Goal: Task Accomplishment & Management: Manage account settings

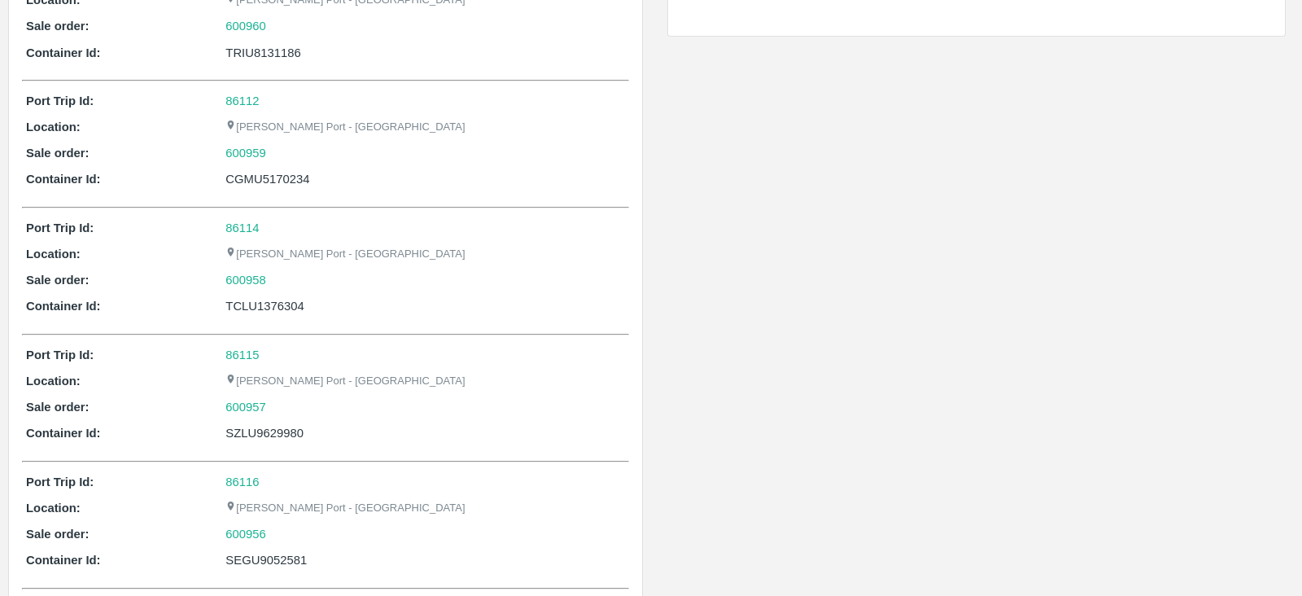
scroll to position [423, 0]
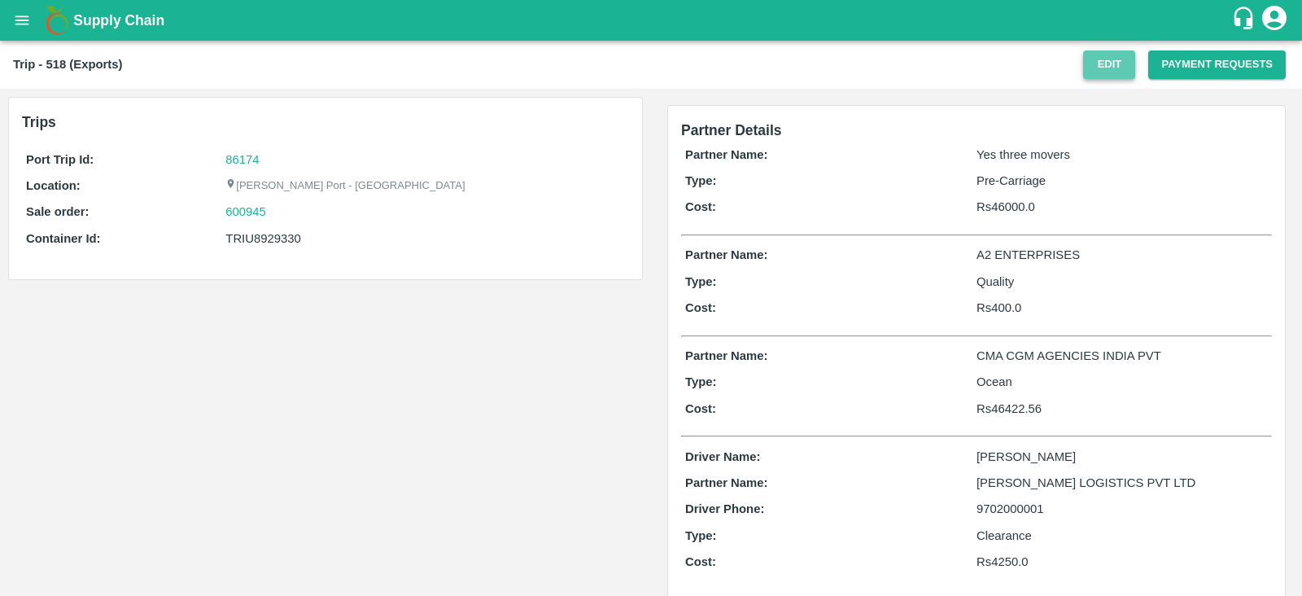
click at [1091, 54] on button "Edit" at bounding box center [1109, 64] width 52 height 28
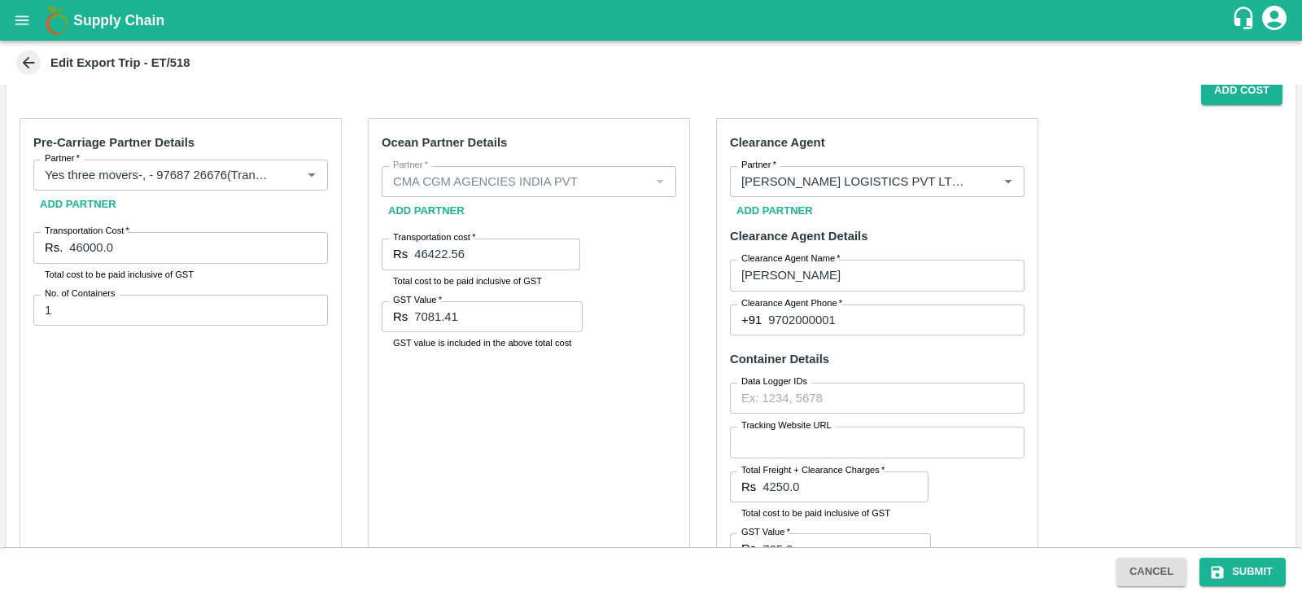
scroll to position [274, 0]
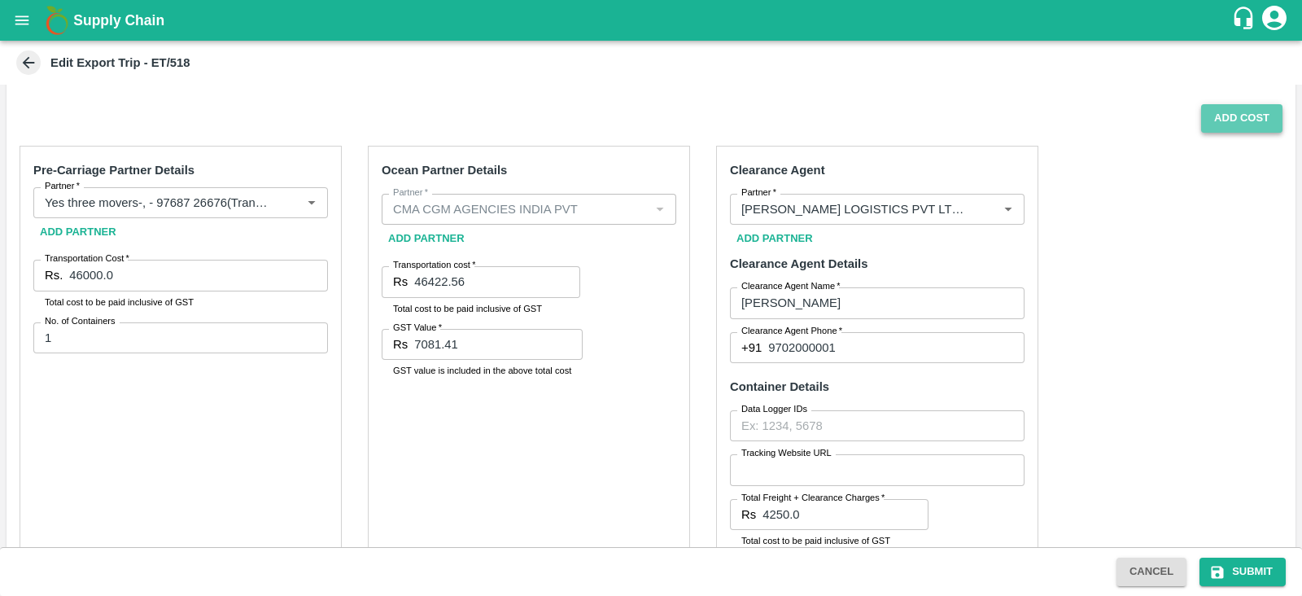
click at [1232, 116] on button "Add Cost" at bounding box center [1241, 118] width 81 height 28
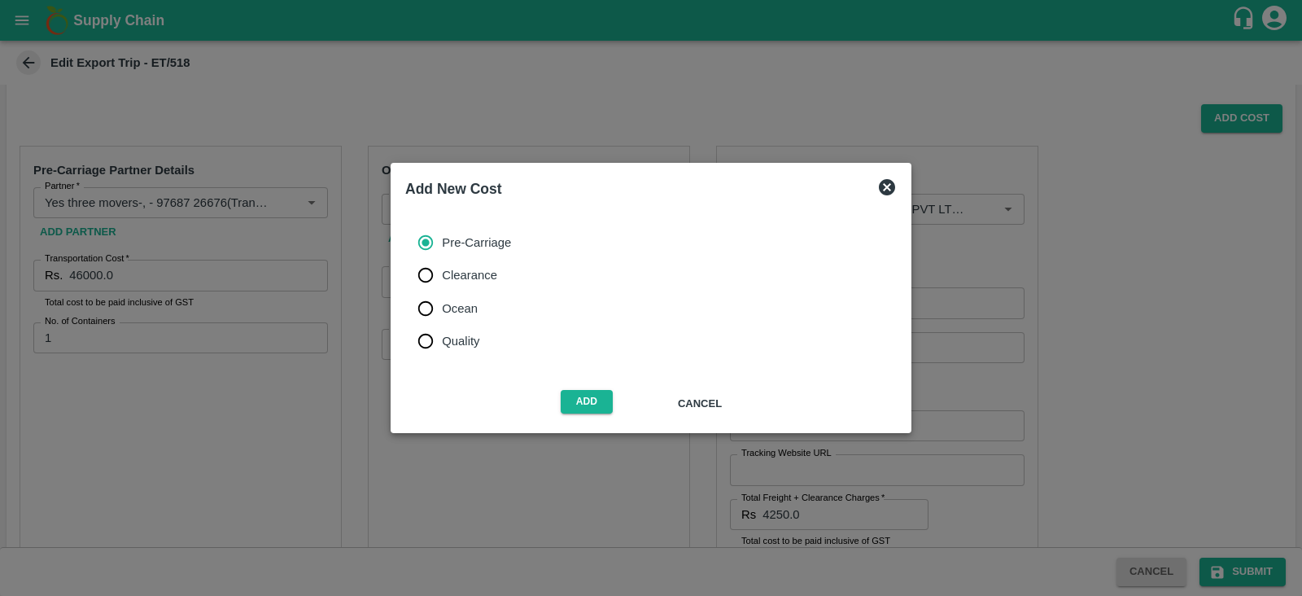
click at [476, 278] on span "Clearance" at bounding box center [469, 275] width 55 height 18
click at [442, 278] on input "Clearance" at bounding box center [425, 275] width 33 height 33
radio input "true"
click at [464, 318] on label "Ocean" at bounding box center [460, 308] width 102 height 33
click at [442, 318] on input "Ocean" at bounding box center [425, 308] width 33 height 33
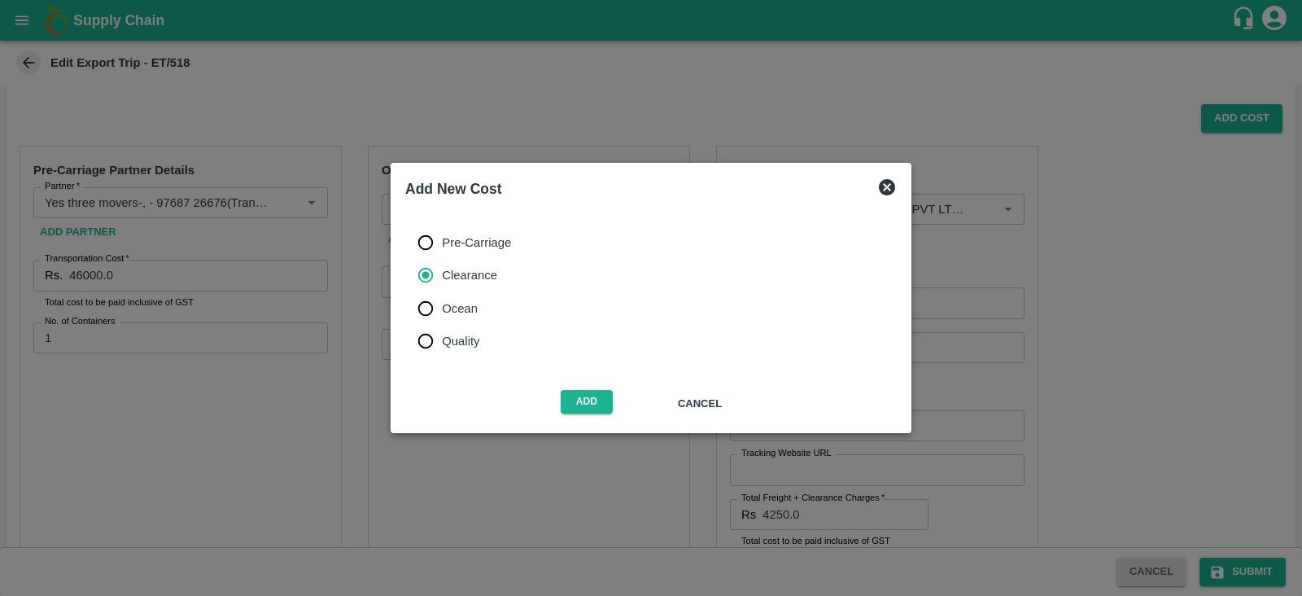
radio input "true"
click at [584, 396] on button "Add" at bounding box center [587, 402] width 52 height 24
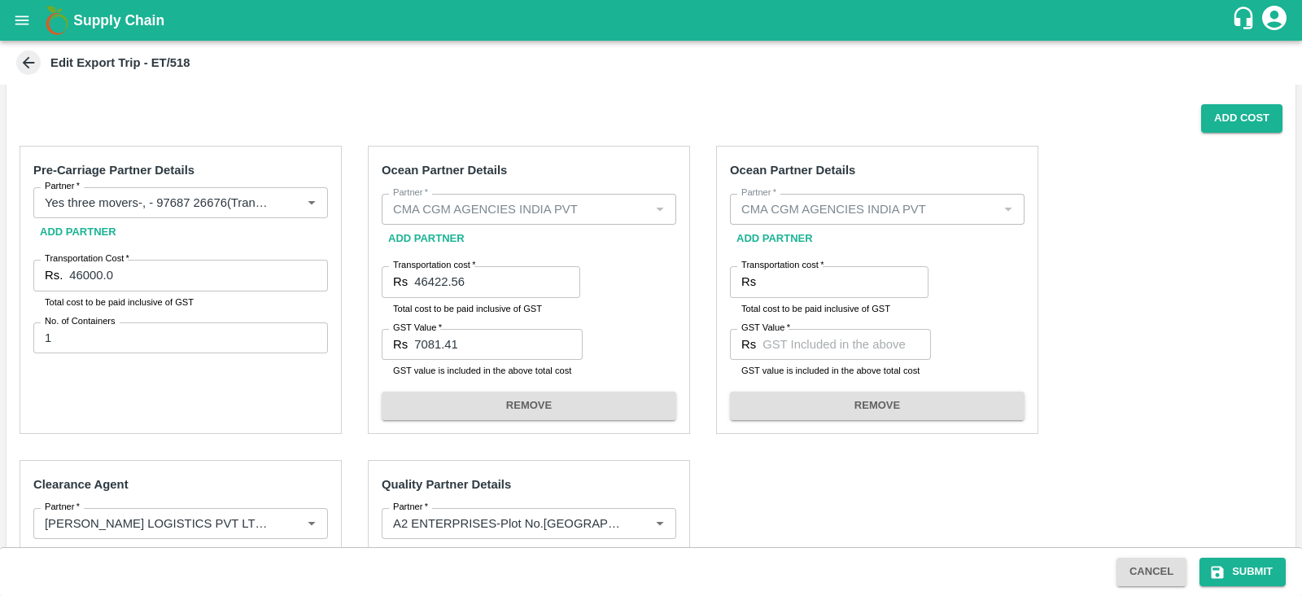
click at [734, 105] on div "Add Cost" at bounding box center [645, 118] width 1276 height 28
click at [810, 266] on label "Transportation cost   *" at bounding box center [783, 265] width 82 height 13
click at [810, 266] on input "Transportation cost   *" at bounding box center [846, 281] width 166 height 31
paste input "17837.34"
type input "17837.34"
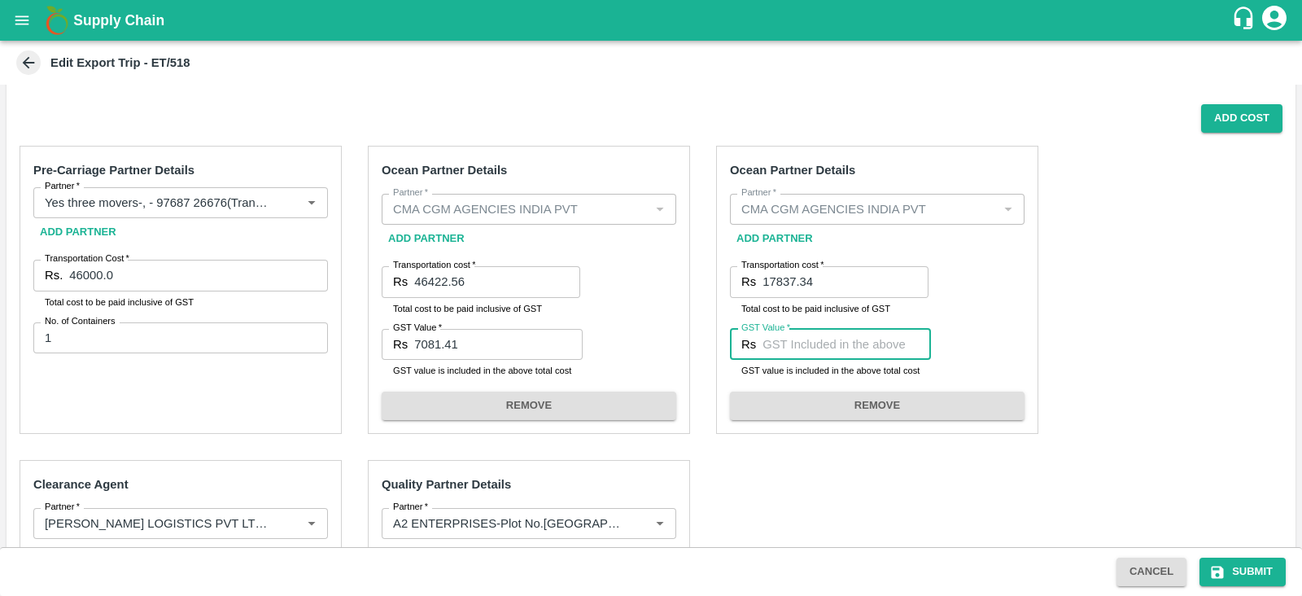
click at [789, 347] on input "GST Value   *" at bounding box center [847, 344] width 168 height 31
paste input "2720.95"
type input "2720.95"
click at [1074, 335] on div "Pre-Carriage Partner Details Partner   * Partner   * Add Partner Transportation…" at bounding box center [651, 549] width 1289 height 832
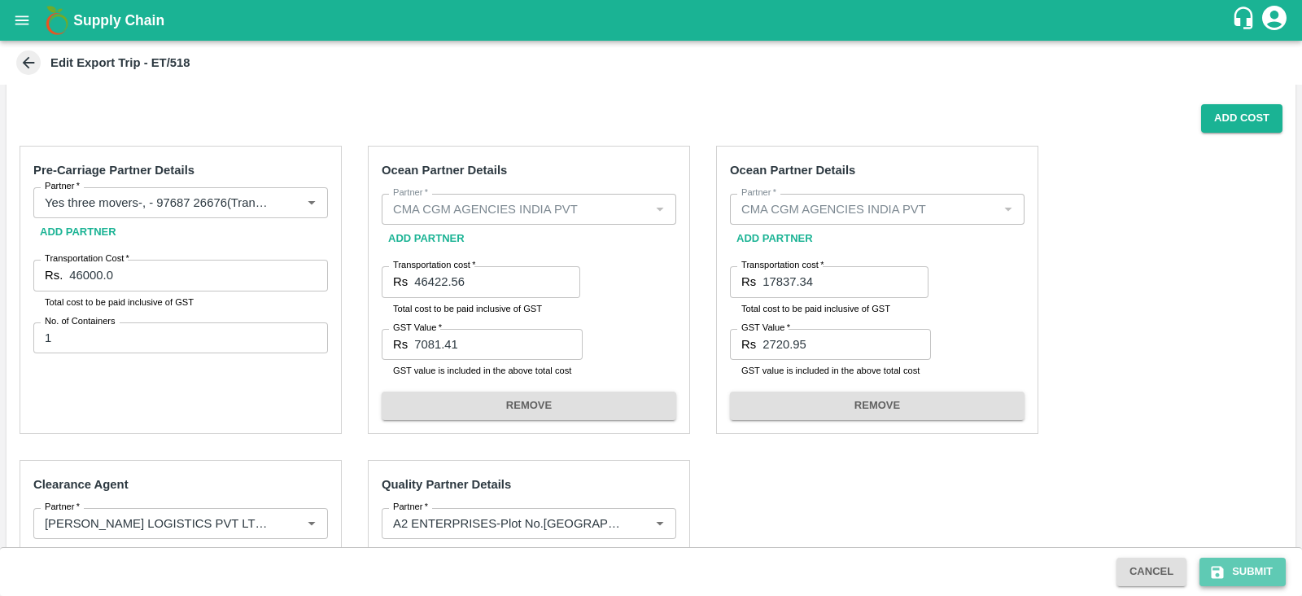
click at [1244, 564] on button "Submit" at bounding box center [1243, 572] width 86 height 28
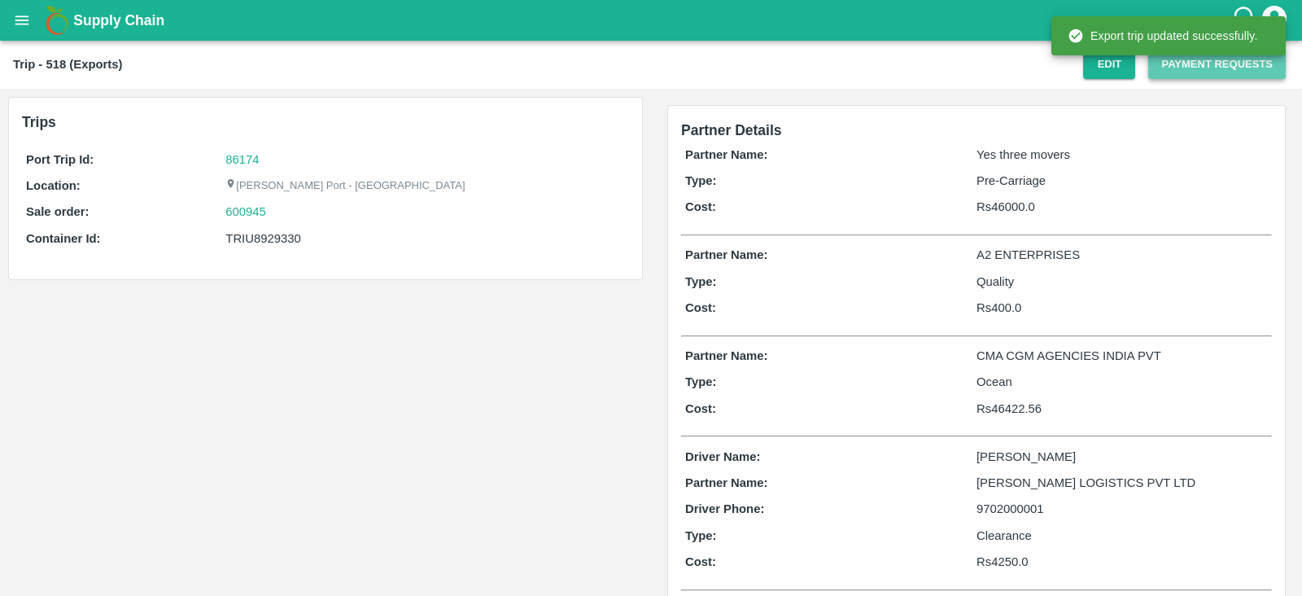
click at [1178, 74] on button "Payment Requests" at bounding box center [1218, 64] width 138 height 28
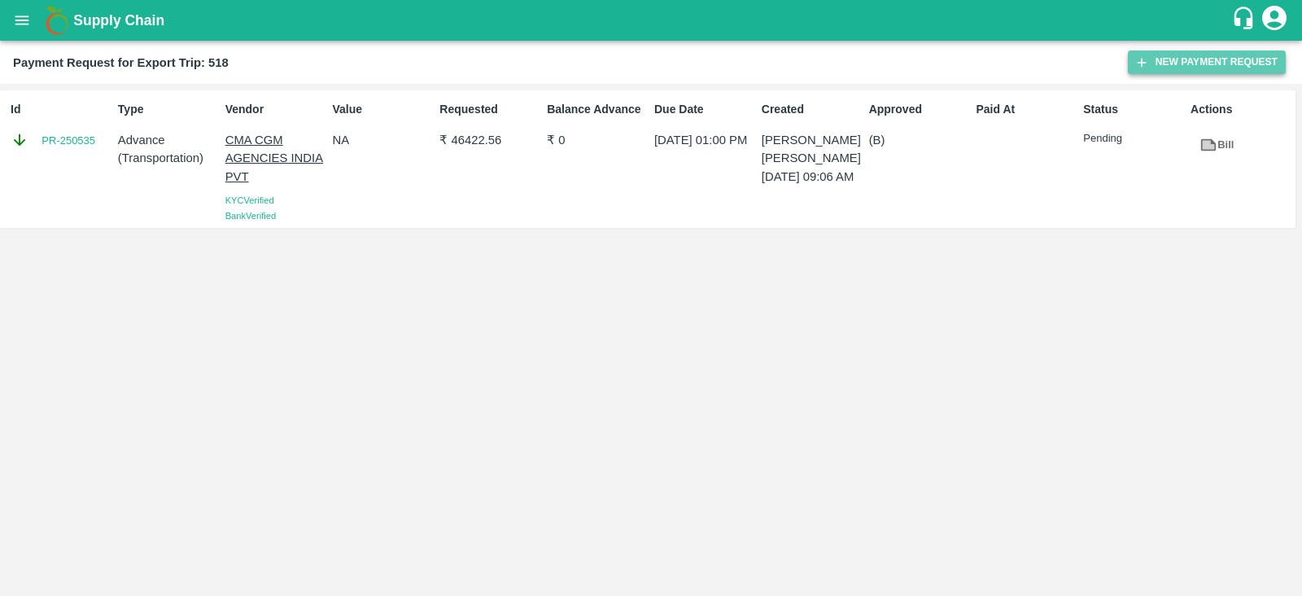
click at [1198, 58] on button "New Payment Request" at bounding box center [1207, 62] width 158 height 24
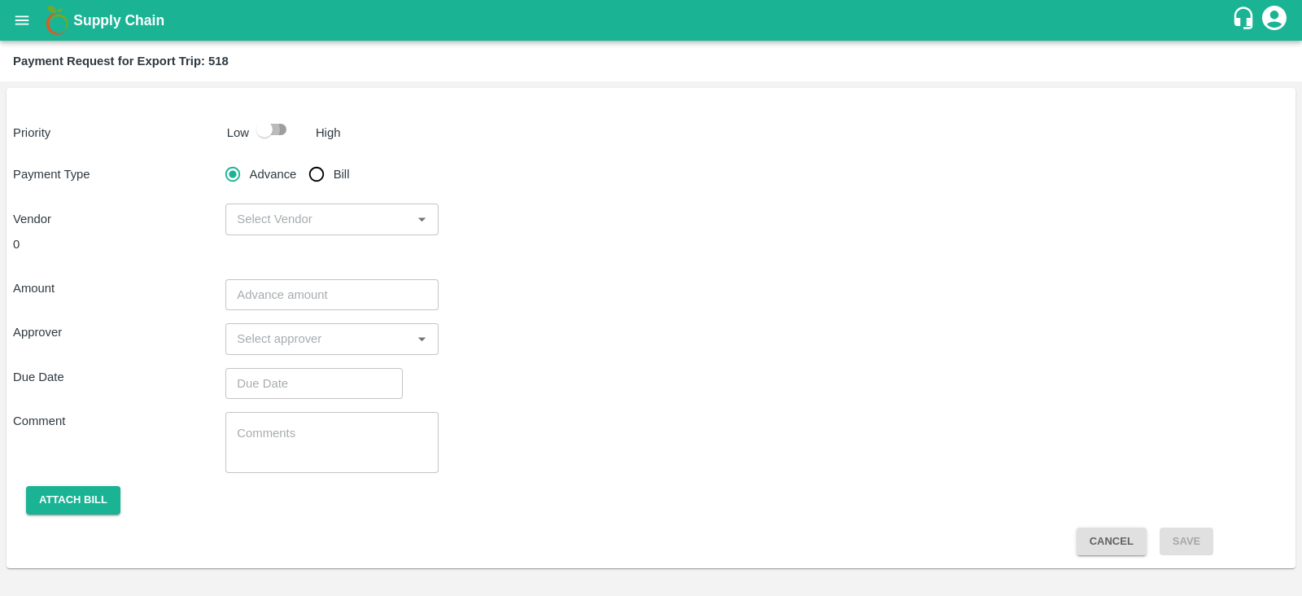
click at [270, 117] on input "checkbox" at bounding box center [264, 129] width 93 height 31
checkbox input "true"
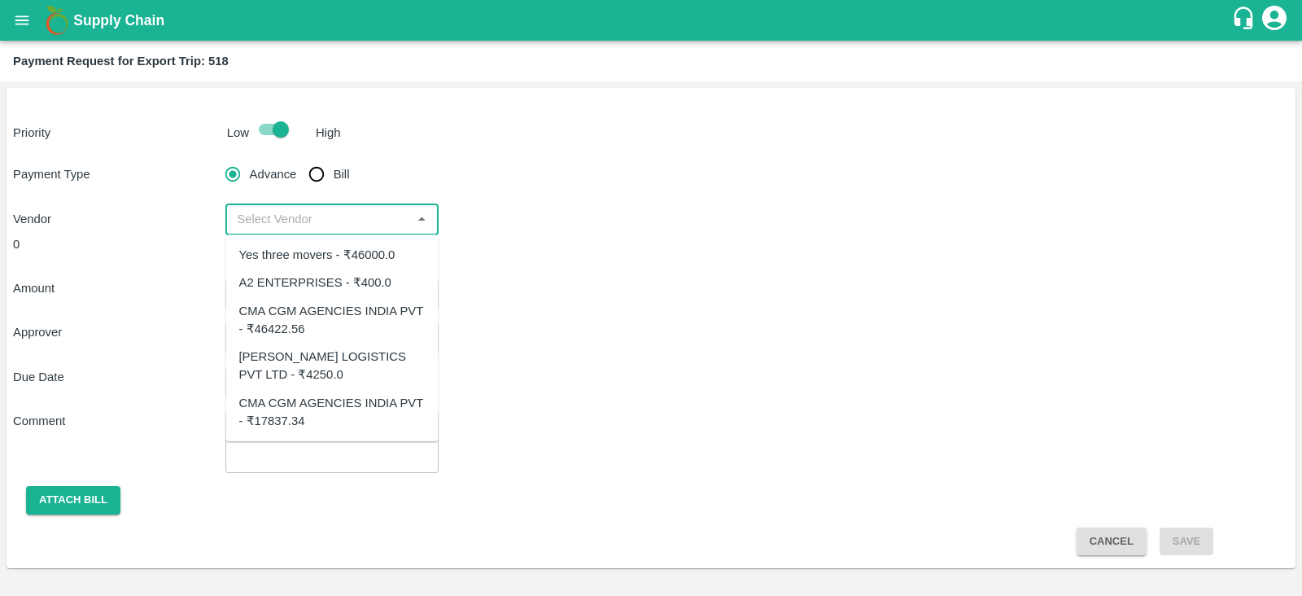
click at [295, 217] on input "input" at bounding box center [318, 218] width 176 height 21
click at [334, 409] on div "CMA CGM AGENCIES INDIA PVT - ₹17837.34" at bounding box center [332, 412] width 186 height 37
type input "CMA CGM AGENCIES INDIA PVT - ₹17837.34"
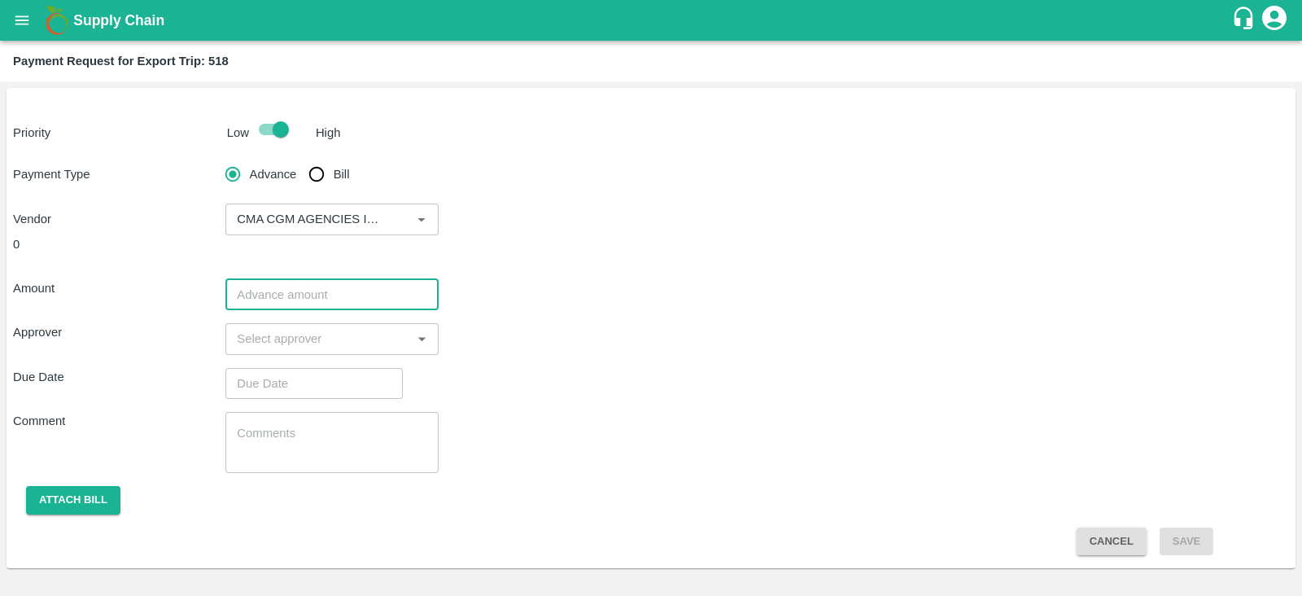
click at [363, 287] on input "number" at bounding box center [331, 294] width 212 height 31
paste input "17837.34"
type input "17837.34"
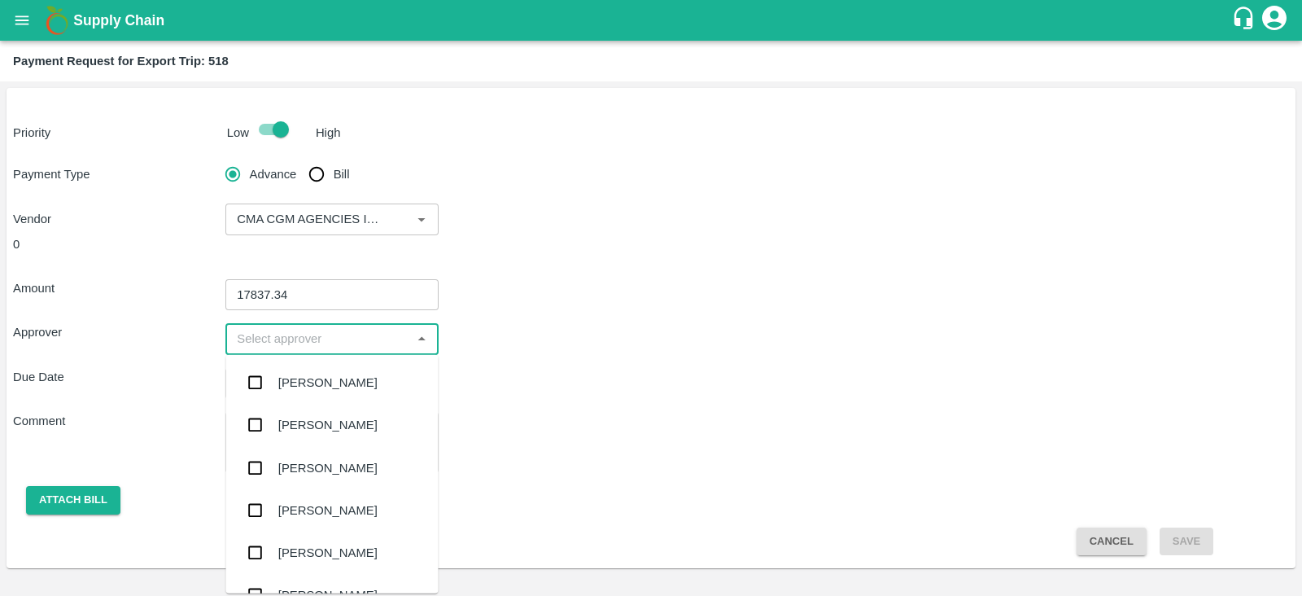
click at [357, 336] on input "input" at bounding box center [318, 338] width 176 height 21
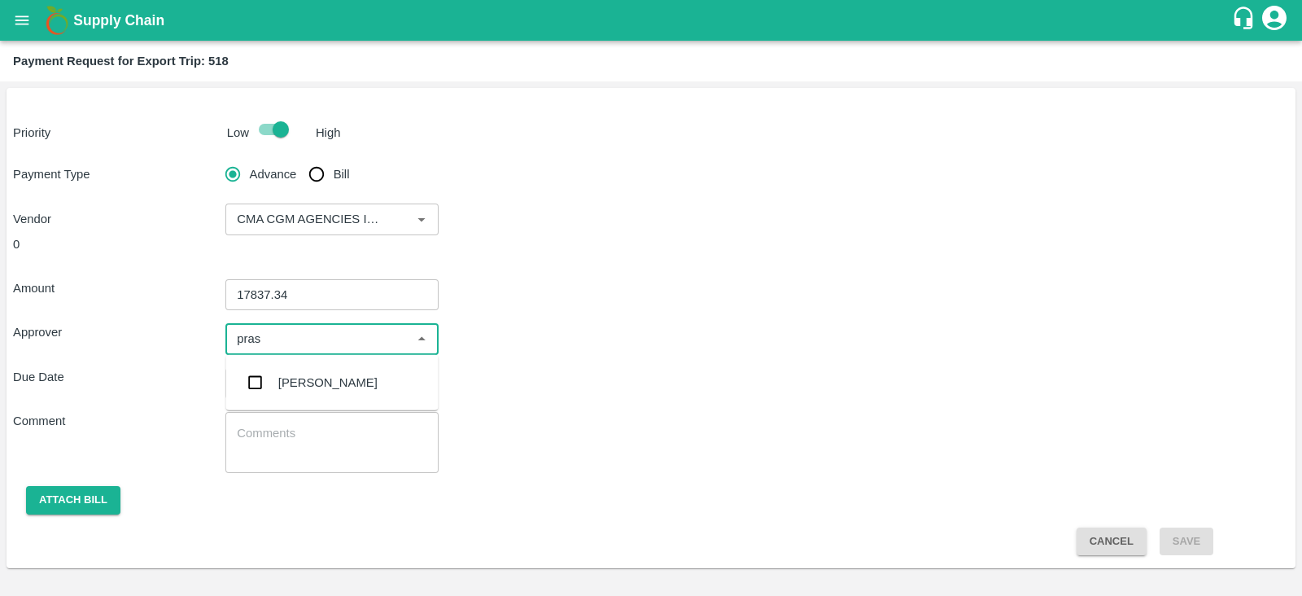
type input "prasa"
click at [322, 383] on div "[PERSON_NAME]" at bounding box center [327, 383] width 99 height 18
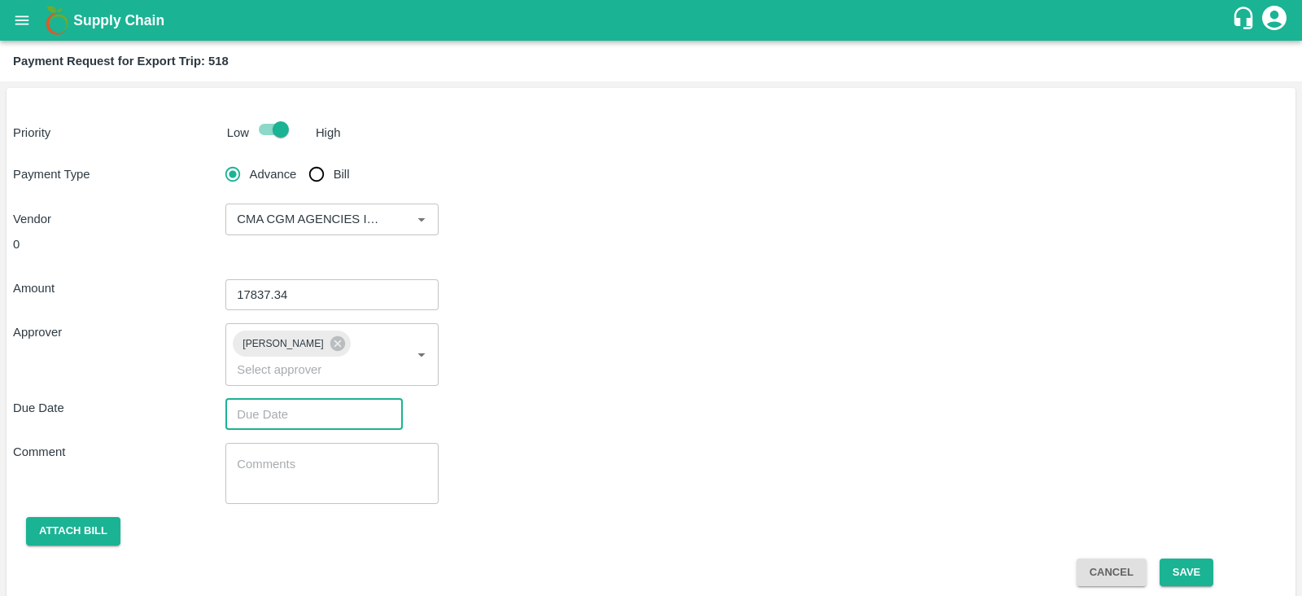
type input "DD/MM/YYYY hh:mm aa"
click at [306, 399] on input "DD/MM/YYYY hh:mm aa" at bounding box center [308, 414] width 166 height 31
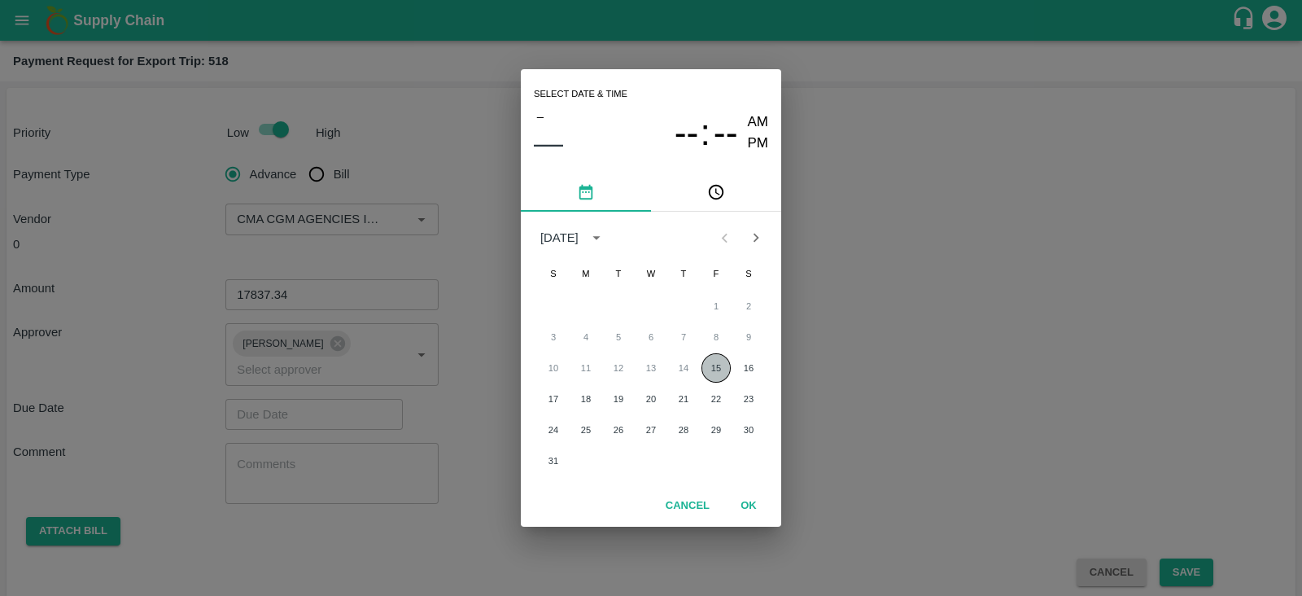
click at [705, 373] on button "15" at bounding box center [716, 367] width 29 height 29
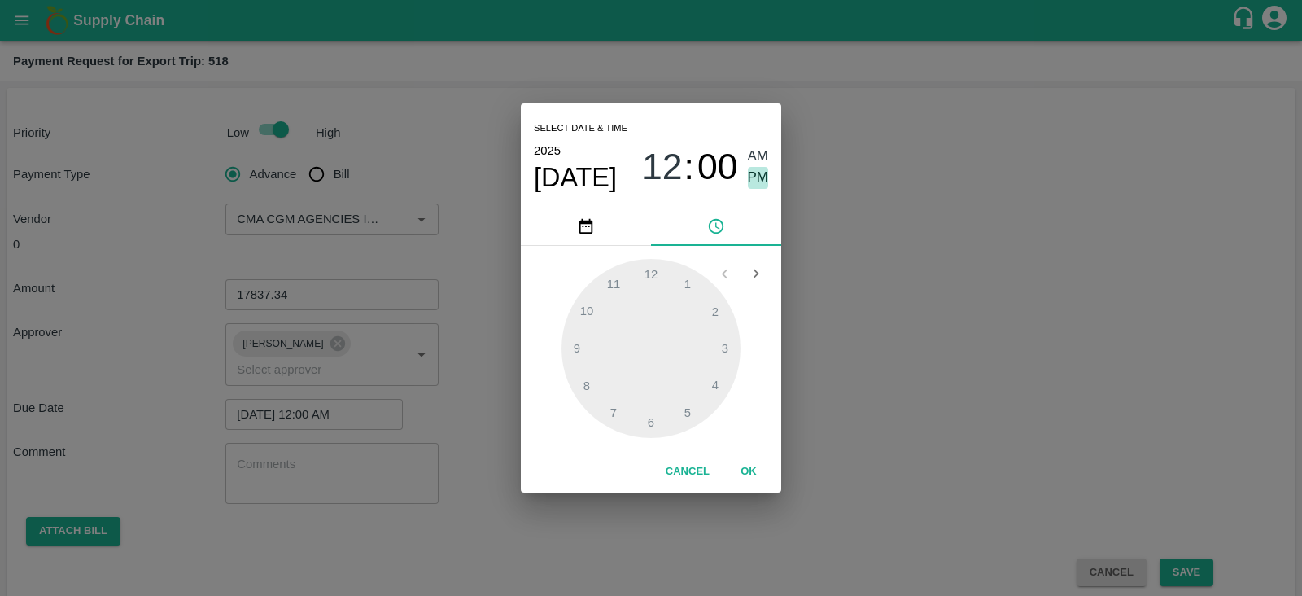
click at [755, 185] on span "PM" at bounding box center [758, 178] width 21 height 22
type input "[DATE] 12:00 PM"
click at [751, 470] on button "OK" at bounding box center [749, 471] width 52 height 28
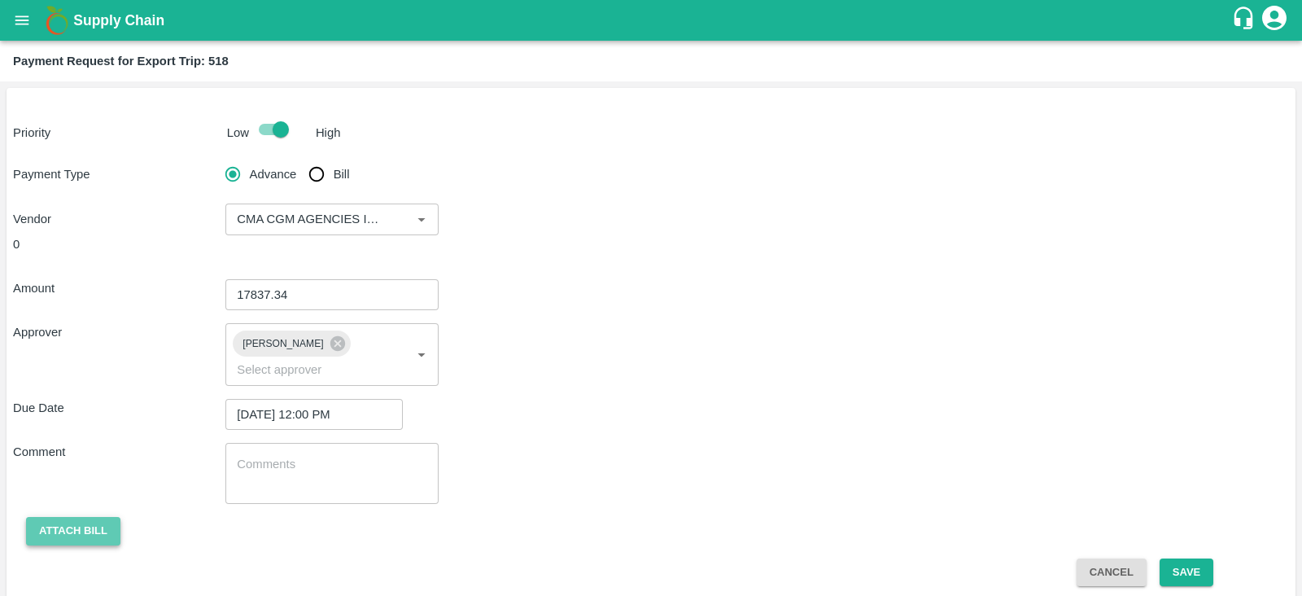
click at [37, 521] on button "Attach bill" at bounding box center [73, 531] width 94 height 28
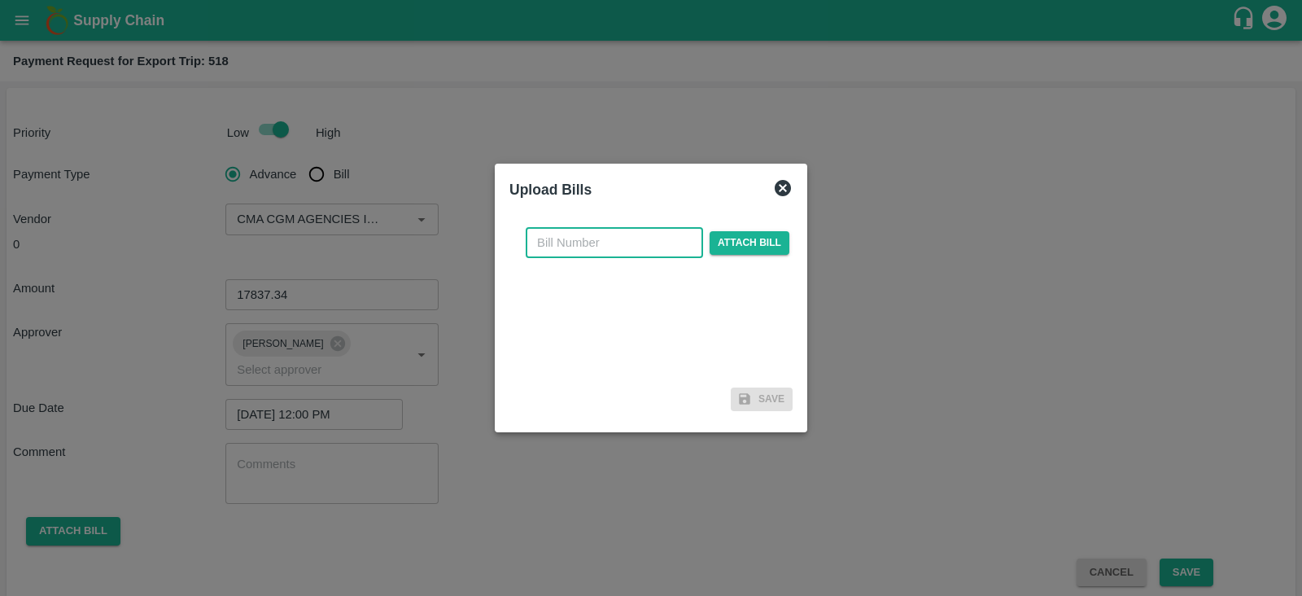
click at [624, 234] on input "text" at bounding box center [614, 242] width 177 height 31
paste input "INEMHC26056372"
type input "INEMHC26056372"
click at [757, 238] on span "Attach bill" at bounding box center [750, 243] width 80 height 24
click at [0, 0] on input "Attach bill" at bounding box center [0, 0] width 0 height 0
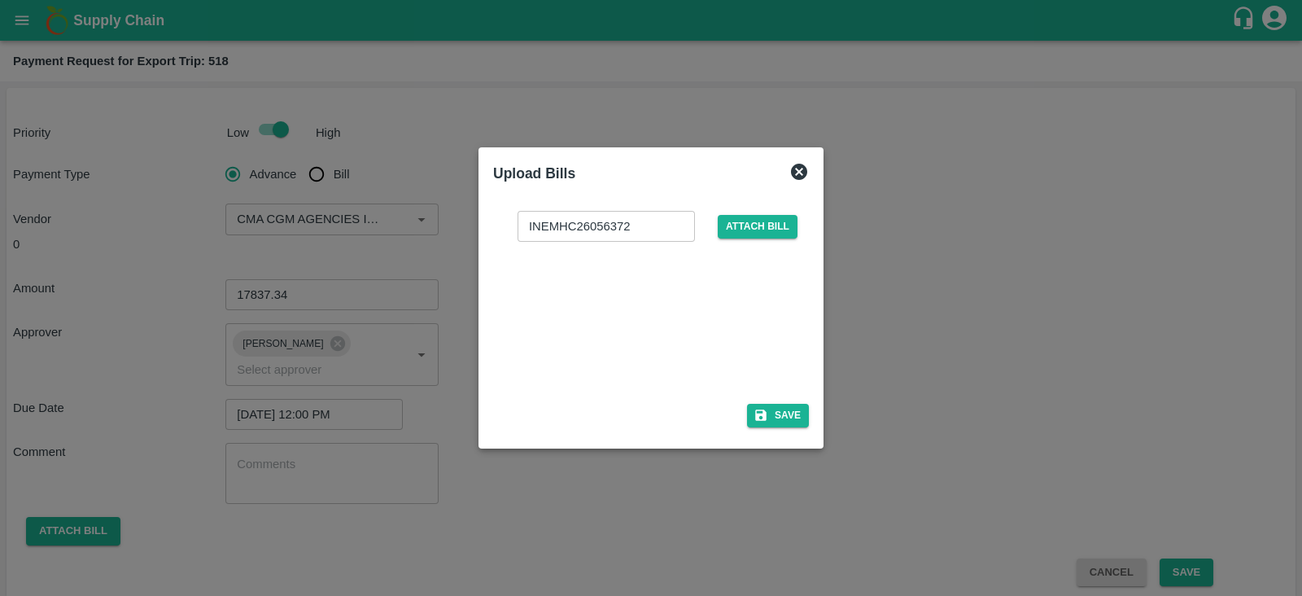
click at [730, 303] on div at bounding box center [648, 317] width 244 height 86
click at [781, 417] on button "Save" at bounding box center [778, 416] width 62 height 24
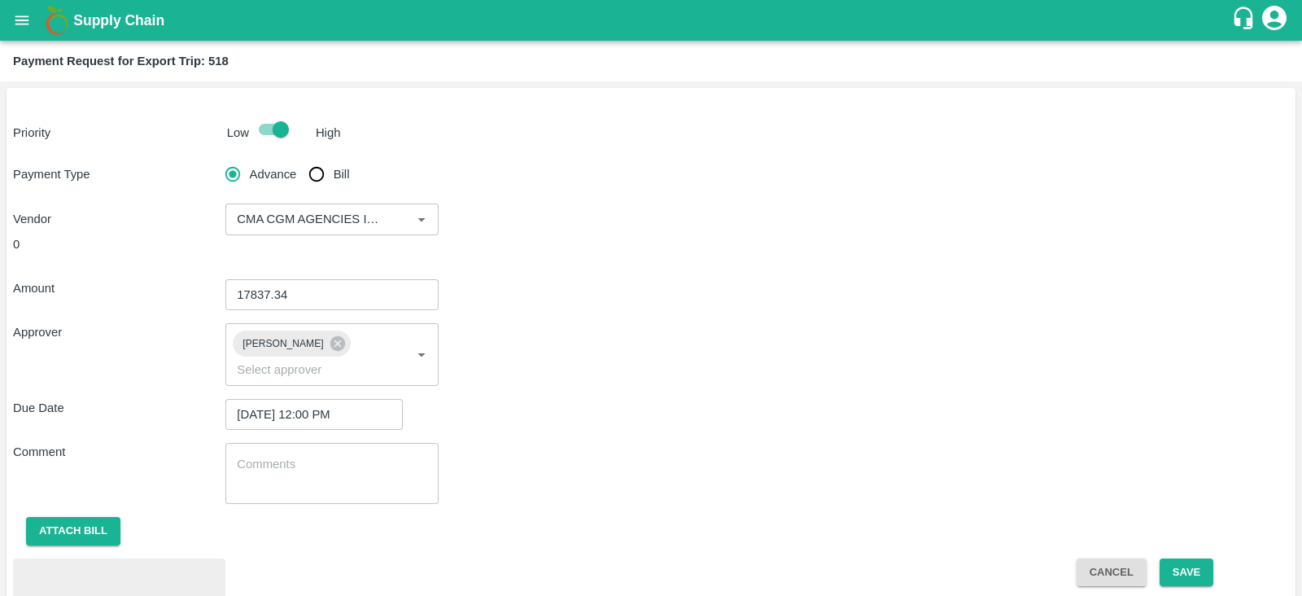
scroll to position [75, 0]
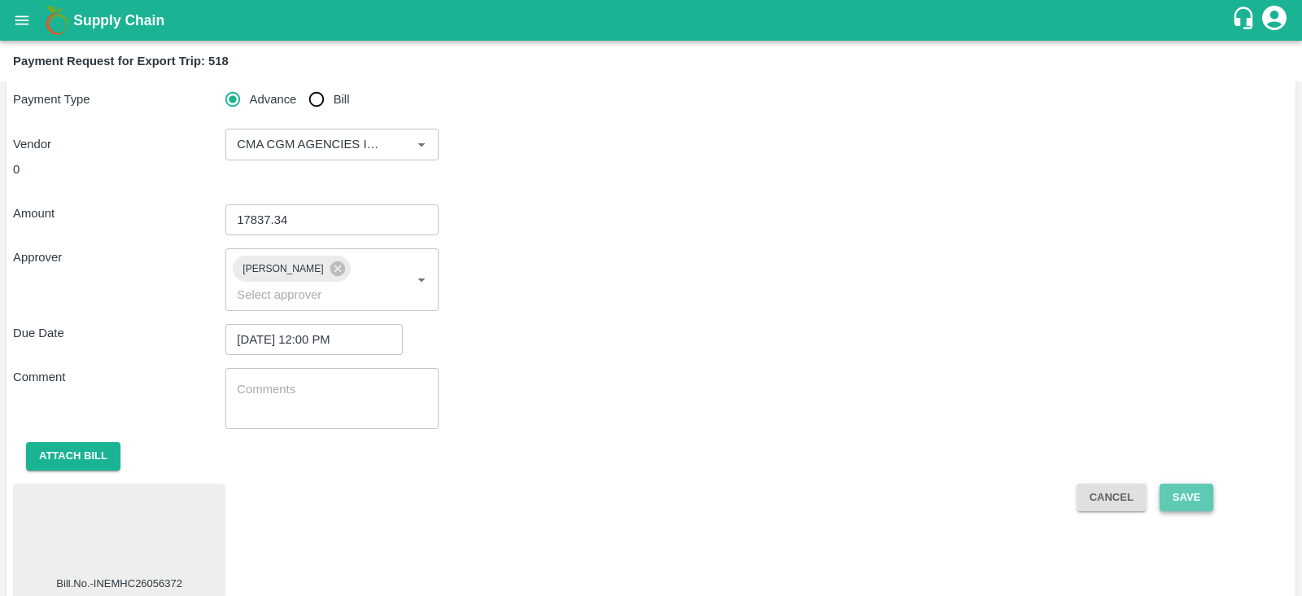
click at [1160, 484] on button "Save" at bounding box center [1187, 498] width 54 height 28
